Goal: Information Seeking & Learning: Understand process/instructions

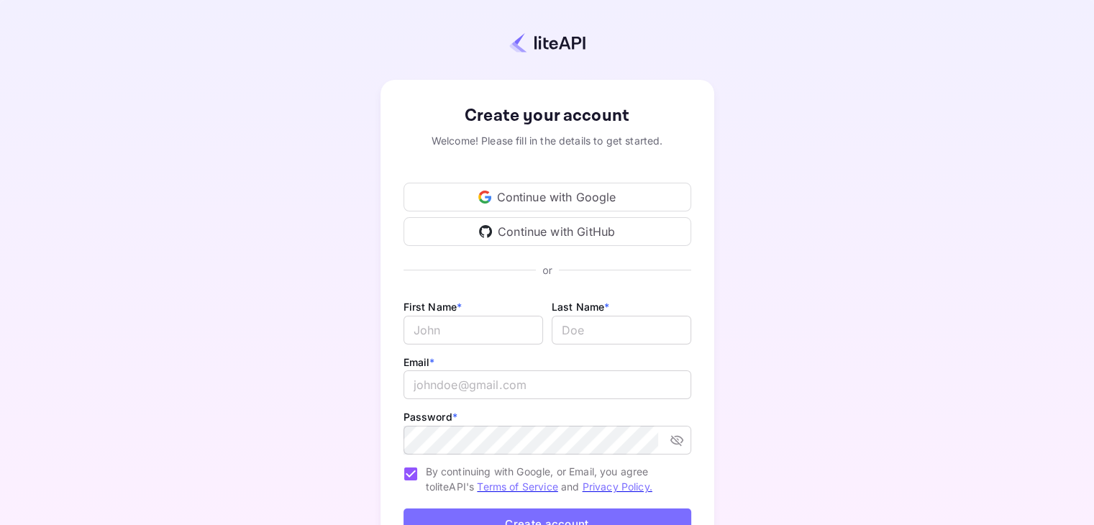
click at [550, 194] on div "Continue with Google" at bounding box center [548, 197] width 288 height 29
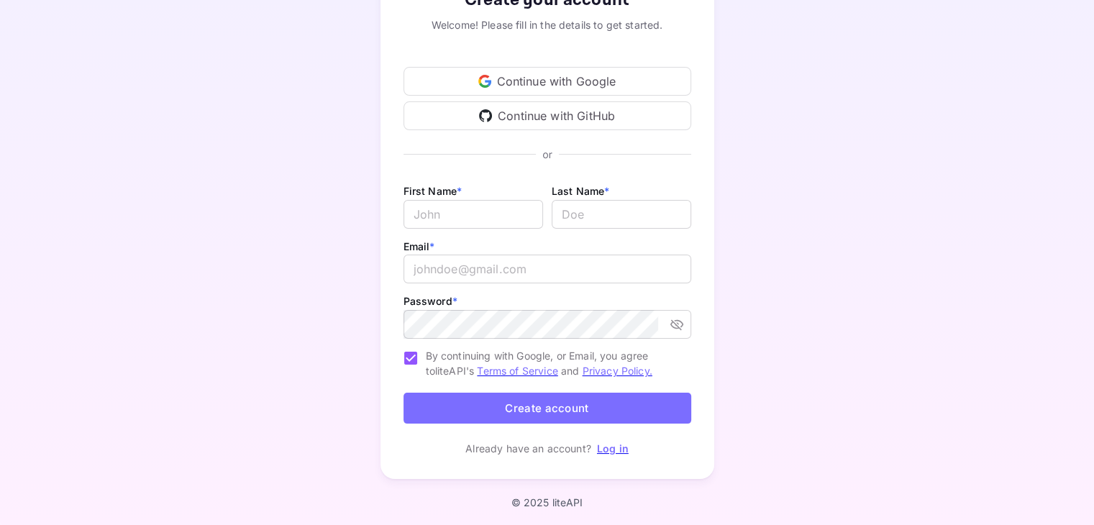
scroll to position [117, 0]
click at [610, 447] on link "Log in" at bounding box center [613, 447] width 32 height 12
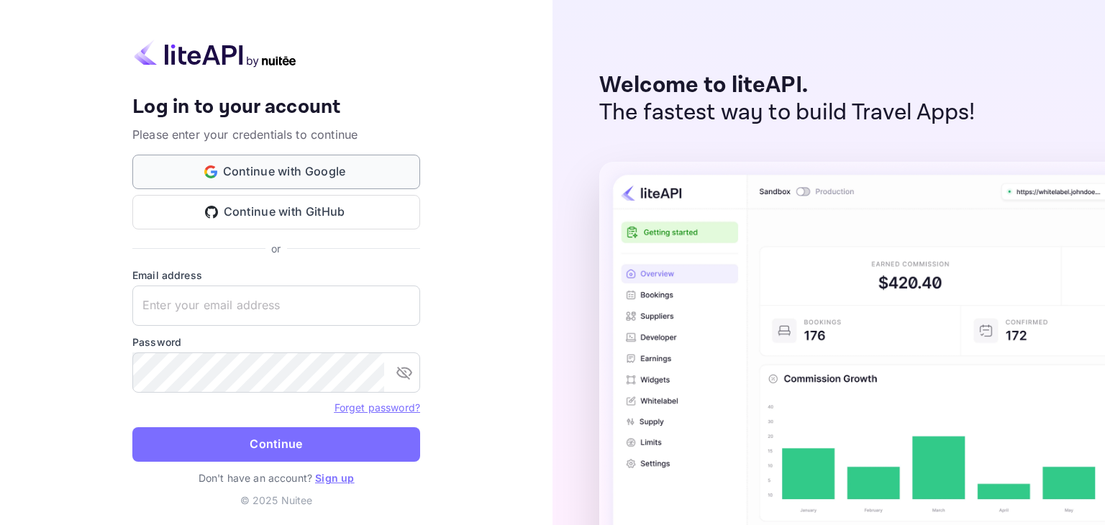
click at [284, 170] on button "Continue with Google" at bounding box center [276, 172] width 288 height 35
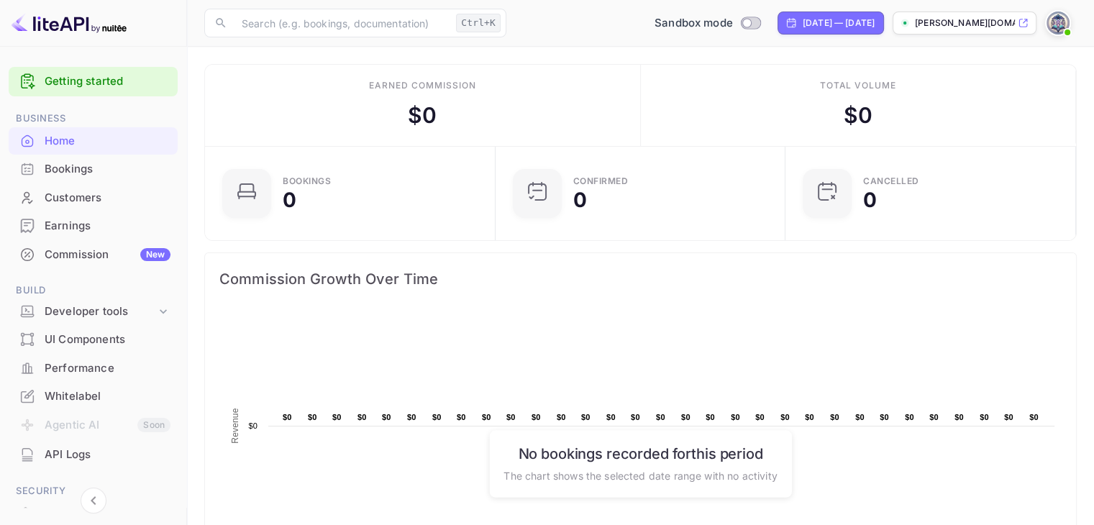
click at [101, 80] on link "Getting started" at bounding box center [108, 81] width 126 height 17
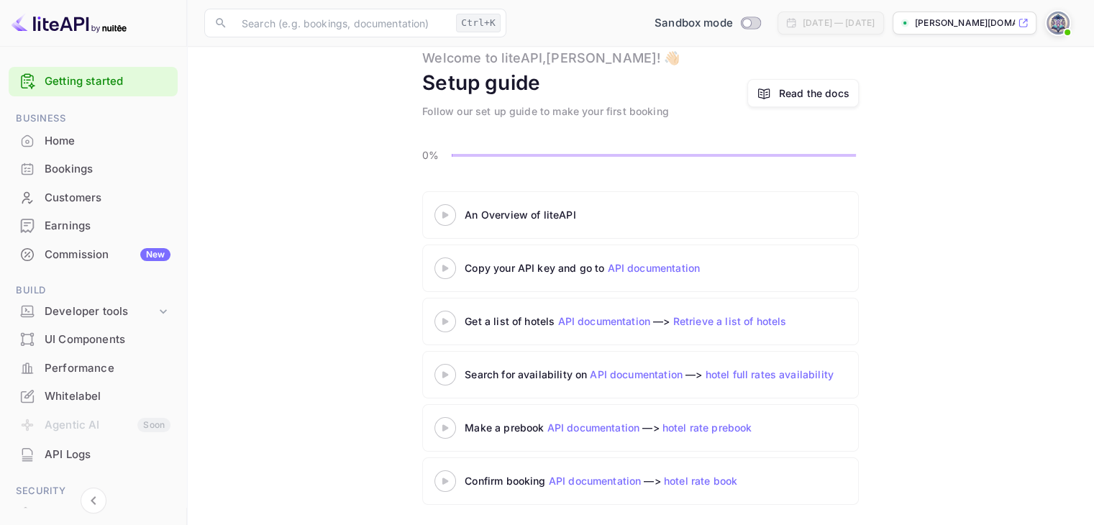
scroll to position [46, 0]
click at [451, 214] on icon at bounding box center [445, 213] width 50 height 7
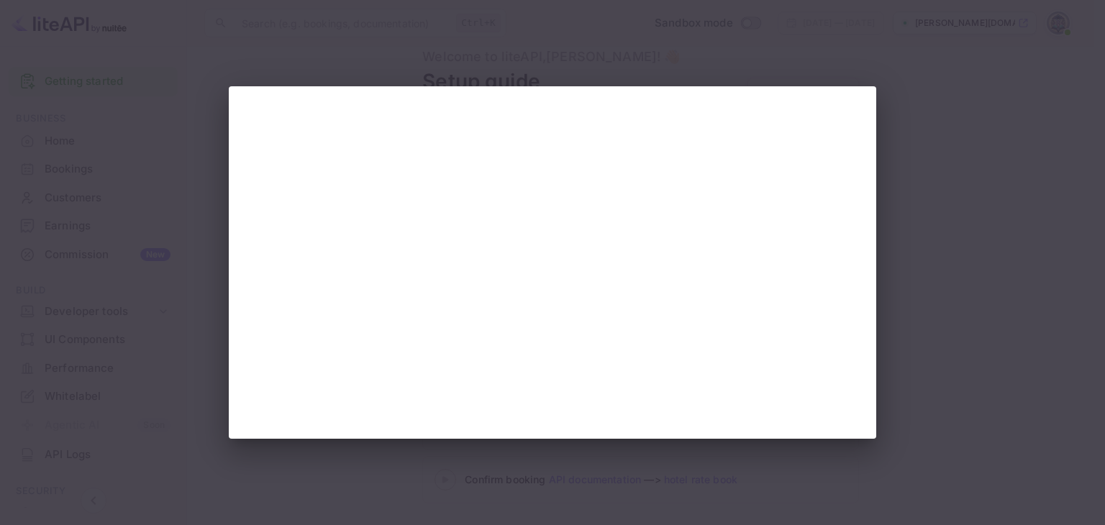
click at [396, 73] on div at bounding box center [552, 262] width 1105 height 525
